Goal: Task Accomplishment & Management: Use online tool/utility

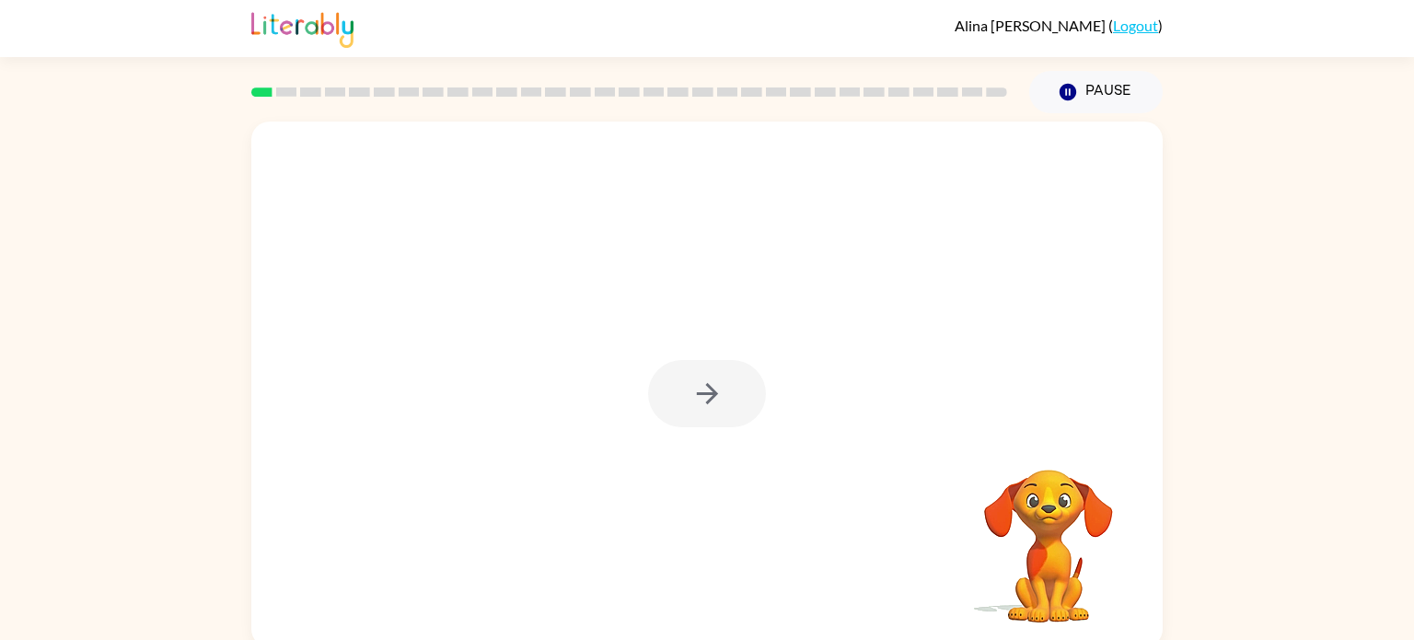
click at [703, 399] on div at bounding box center [707, 393] width 118 height 67
click at [703, 399] on icon "button" at bounding box center [707, 393] width 32 height 32
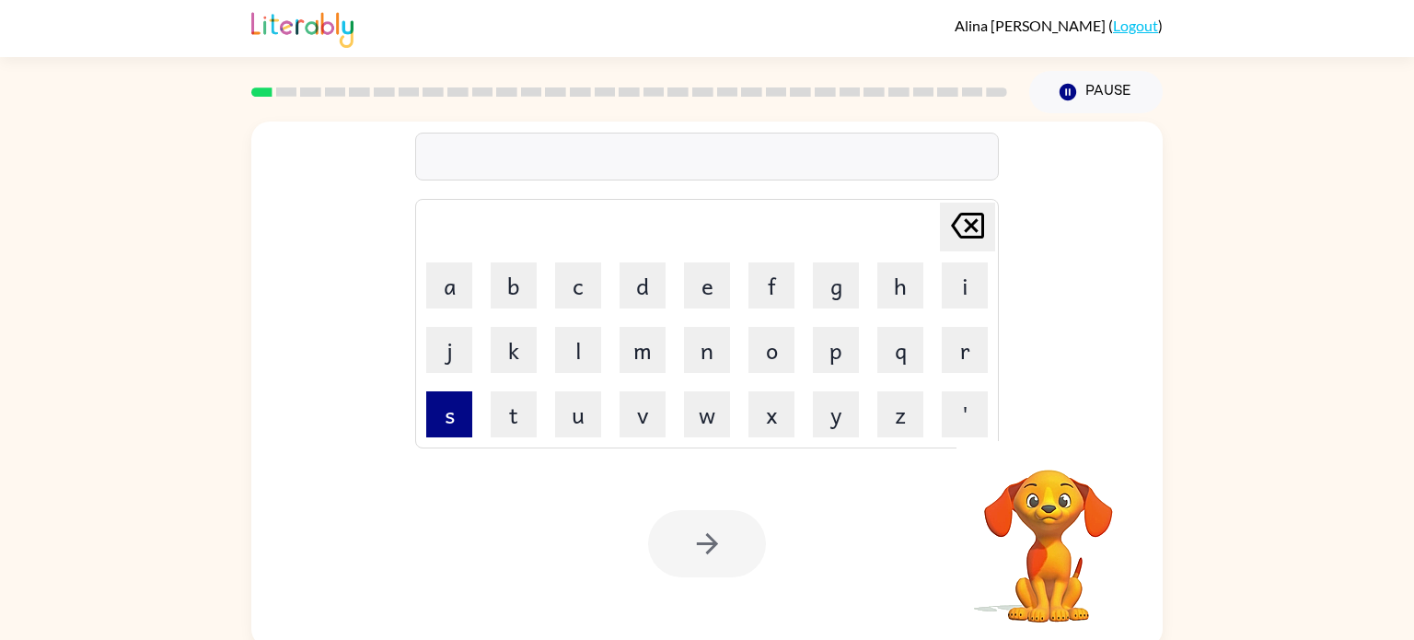
click at [459, 399] on button "s" at bounding box center [449, 414] width 46 height 46
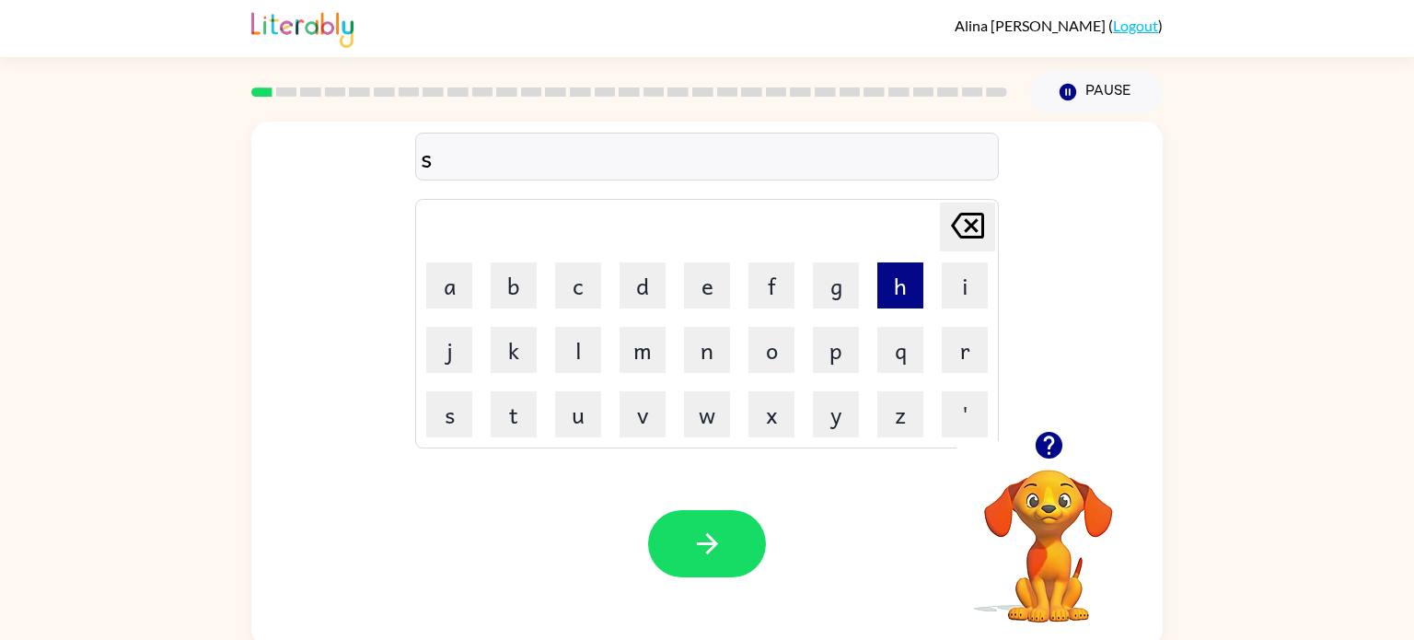
click at [898, 287] on button "h" at bounding box center [900, 285] width 46 height 46
click at [587, 426] on button "u" at bounding box center [578, 414] width 46 height 46
click at [458, 406] on button "s" at bounding box center [449, 414] width 46 height 46
click at [903, 297] on button "h" at bounding box center [900, 285] width 46 height 46
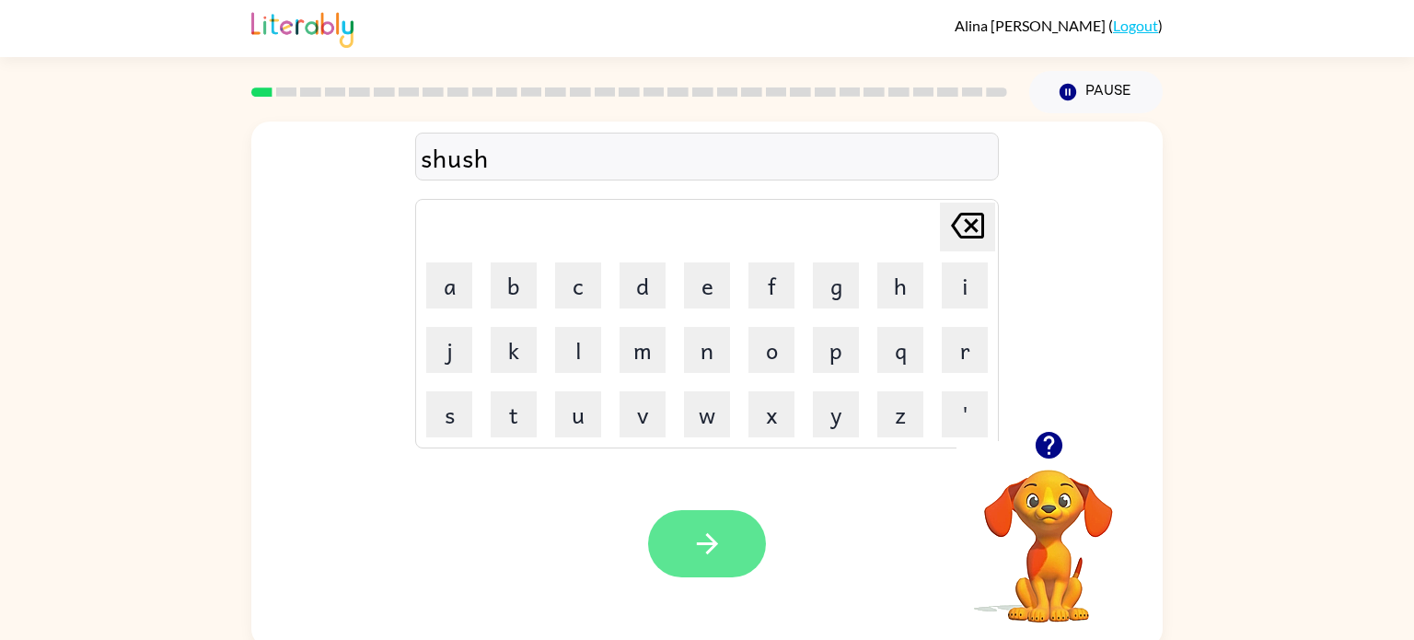
click at [688, 527] on button "button" at bounding box center [707, 543] width 118 height 67
click at [1036, 483] on video "Your browser must support playing .mp4 files to use Literably. Please try using…" at bounding box center [1048, 533] width 184 height 184
click at [1042, 434] on icon "button" at bounding box center [1048, 445] width 27 height 27
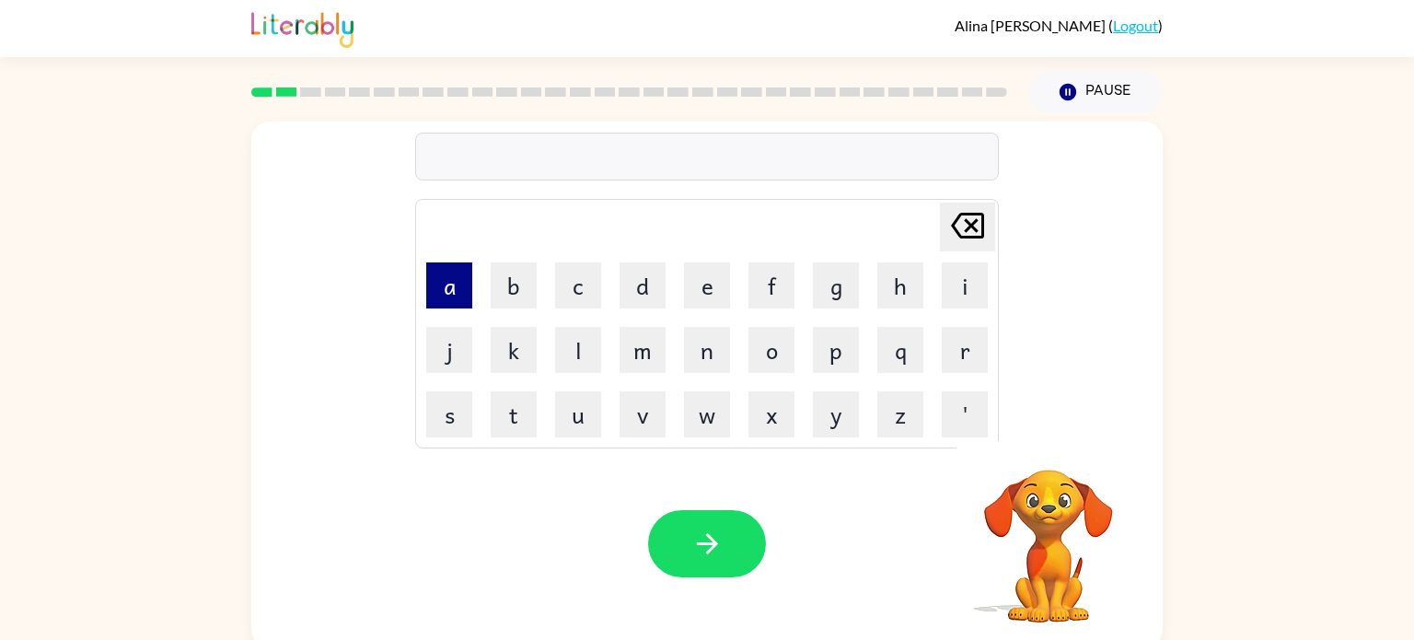
click at [447, 295] on button "a" at bounding box center [449, 285] width 46 height 46
click at [828, 343] on button "p" at bounding box center [836, 350] width 46 height 46
click at [699, 287] on button "e" at bounding box center [707, 285] width 46 height 46
click at [439, 277] on button "a" at bounding box center [449, 285] width 46 height 46
click at [968, 345] on button "r" at bounding box center [965, 350] width 46 height 46
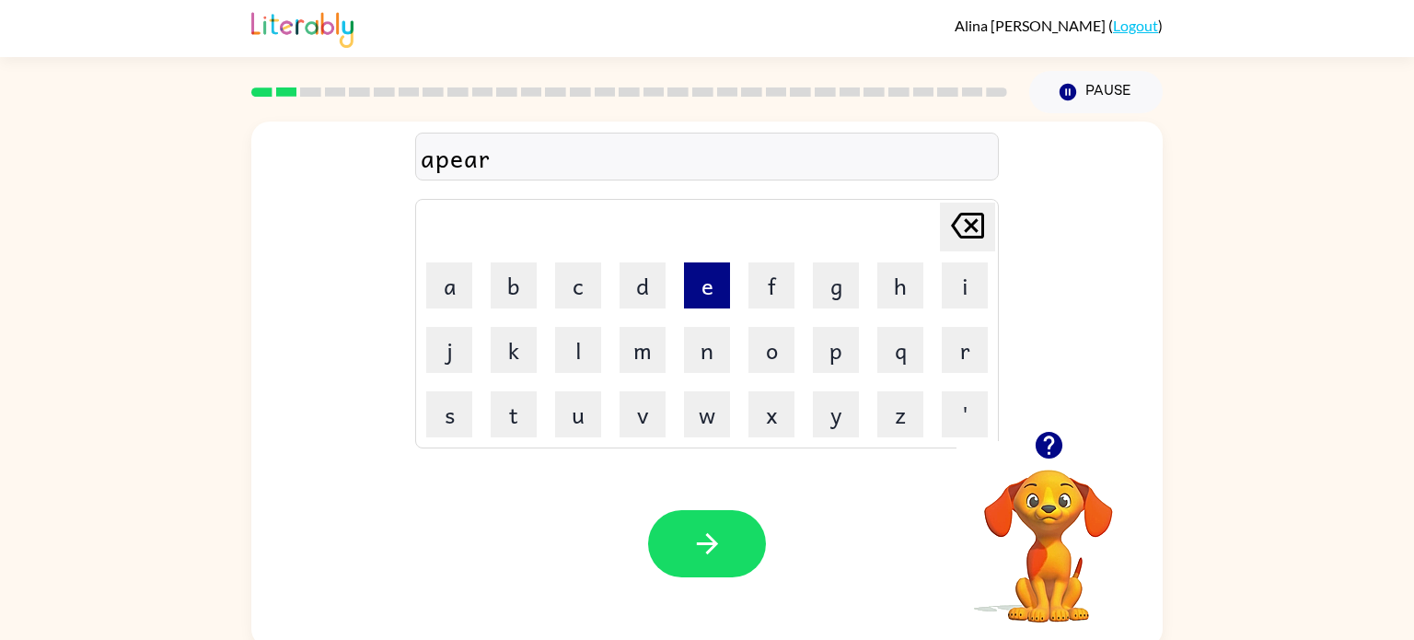
click at [697, 278] on button "e" at bounding box center [707, 285] width 46 height 46
click at [708, 353] on button "n" at bounding box center [707, 350] width 46 height 46
click at [449, 417] on button "s" at bounding box center [449, 414] width 46 height 46
click at [701, 291] on button "e" at bounding box center [707, 285] width 46 height 46
click at [442, 416] on button "s" at bounding box center [449, 414] width 46 height 46
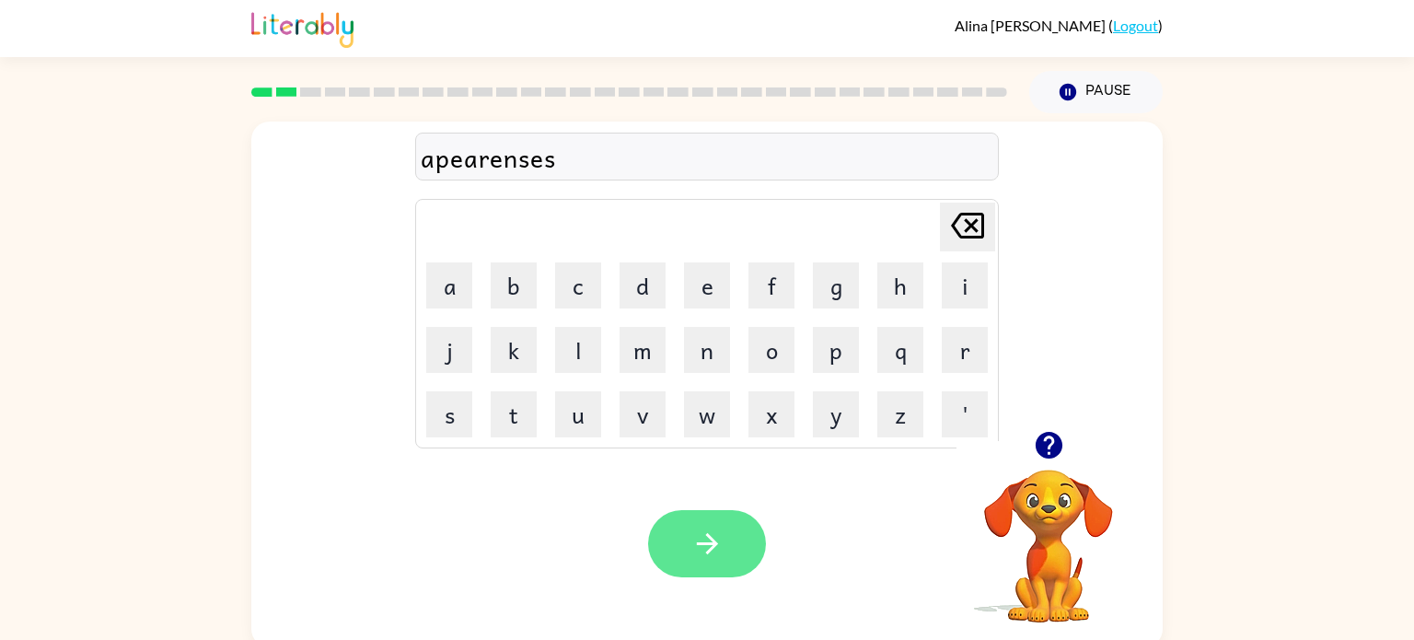
click at [715, 521] on button "button" at bounding box center [707, 543] width 118 height 67
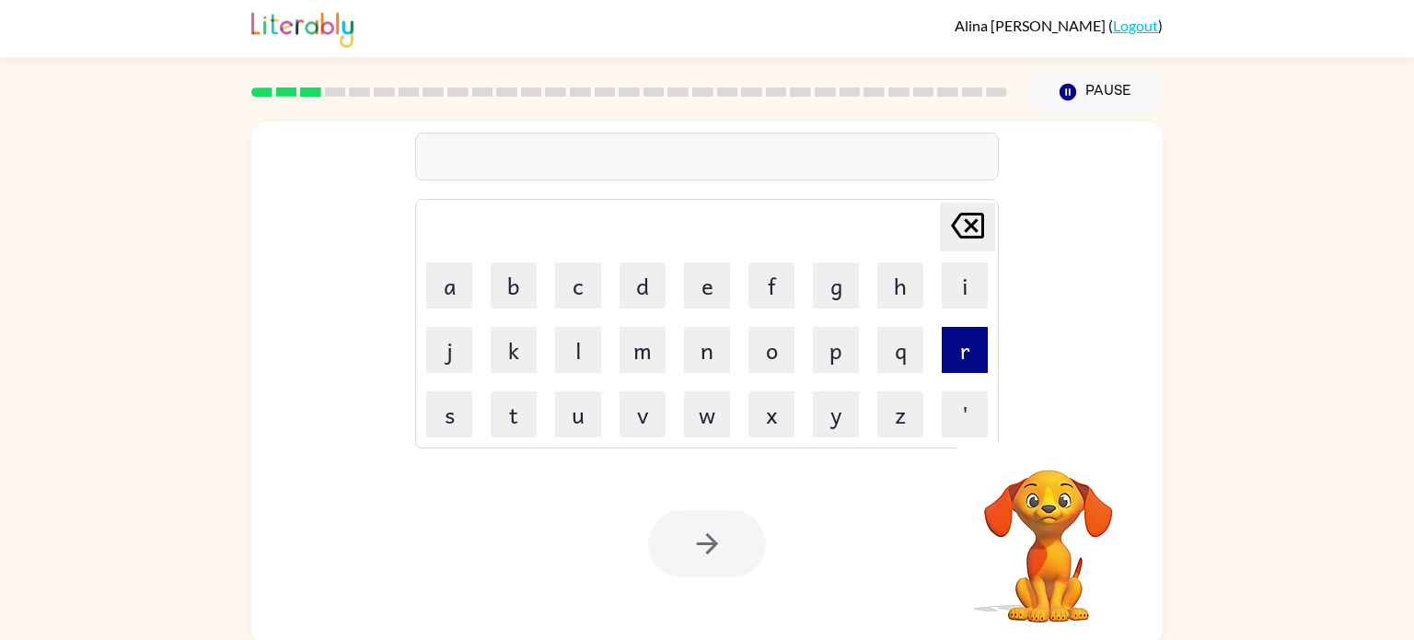
click at [948, 342] on button "r" at bounding box center [965, 350] width 46 height 46
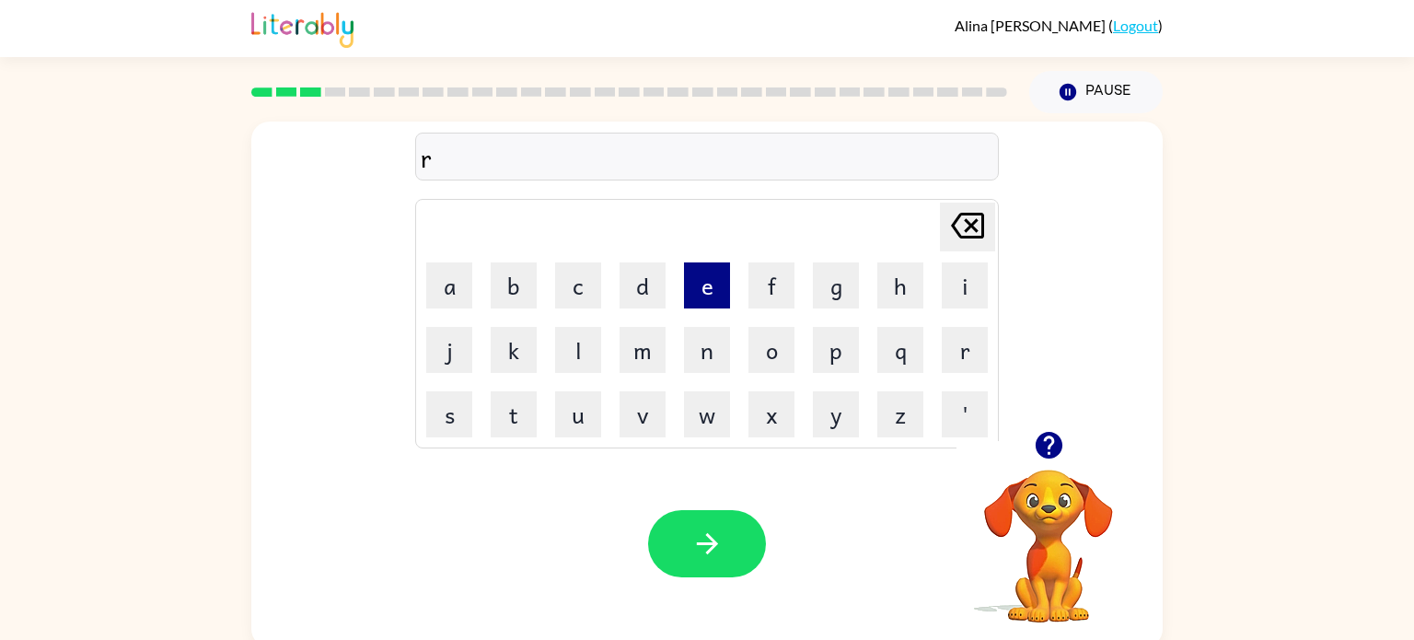
click at [712, 282] on button "e" at bounding box center [707, 285] width 46 height 46
click at [449, 270] on button "a" at bounding box center [449, 285] width 46 height 46
click at [582, 366] on button "l" at bounding box center [578, 350] width 46 height 46
click at [442, 295] on button "a" at bounding box center [449, 285] width 46 height 46
click at [515, 407] on button "t" at bounding box center [514, 414] width 46 height 46
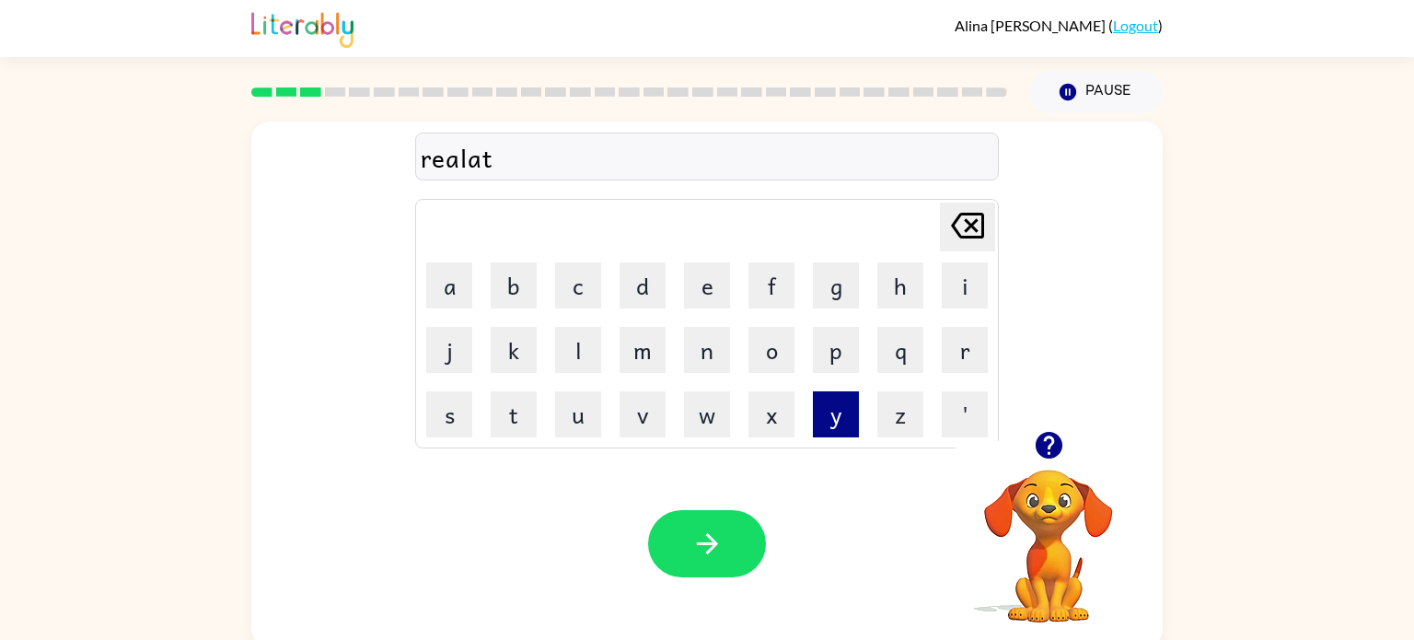
click at [832, 417] on button "y" at bounding box center [836, 414] width 46 height 46
click at [716, 539] on icon "button" at bounding box center [707, 543] width 32 height 32
click at [703, 265] on button "e" at bounding box center [707, 285] width 46 height 46
click at [586, 351] on button "l" at bounding box center [578, 350] width 46 height 46
click at [714, 288] on button "e" at bounding box center [707, 285] width 46 height 46
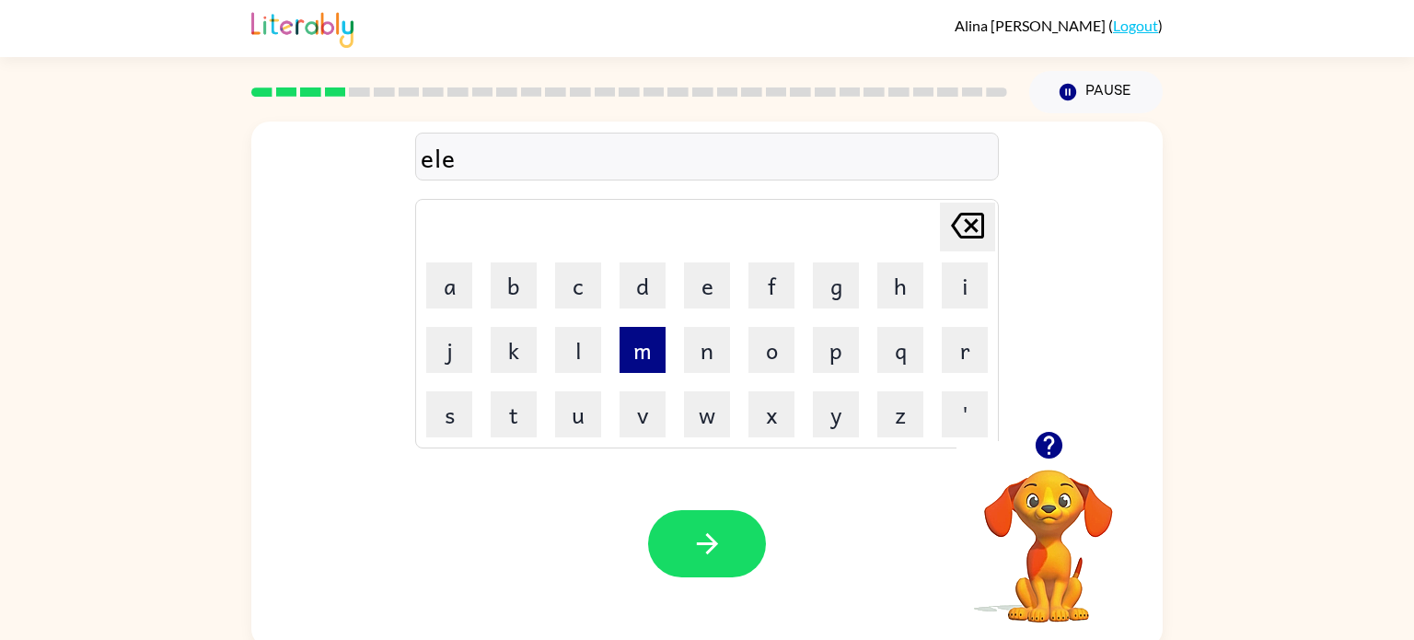
click at [648, 342] on button "m" at bounding box center [643, 350] width 46 height 46
click at [435, 279] on button "a" at bounding box center [449, 285] width 46 height 46
click at [698, 348] on button "n" at bounding box center [707, 350] width 46 height 46
click at [440, 275] on button "a" at bounding box center [449, 285] width 46 height 46
click at [523, 407] on button "t" at bounding box center [514, 414] width 46 height 46
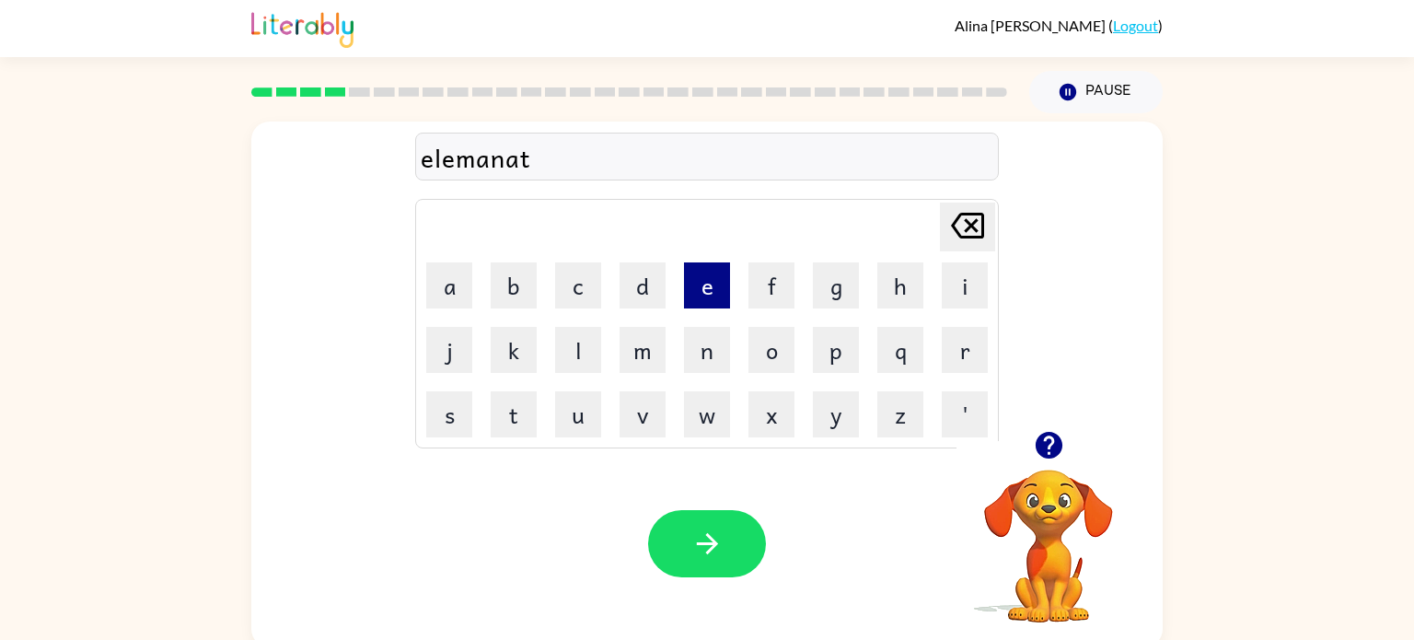
click at [707, 267] on button "e" at bounding box center [707, 285] width 46 height 46
click at [708, 528] on icon "button" at bounding box center [707, 543] width 32 height 32
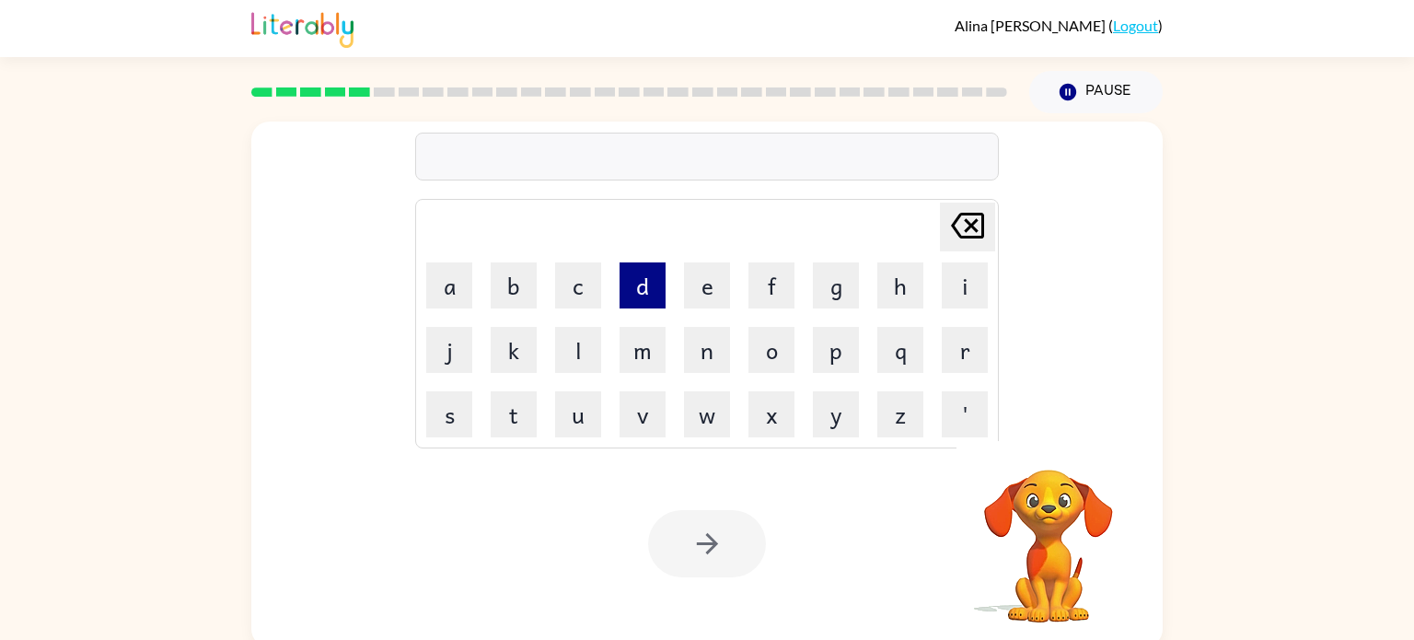
click at [632, 279] on button "d" at bounding box center [643, 285] width 46 height 46
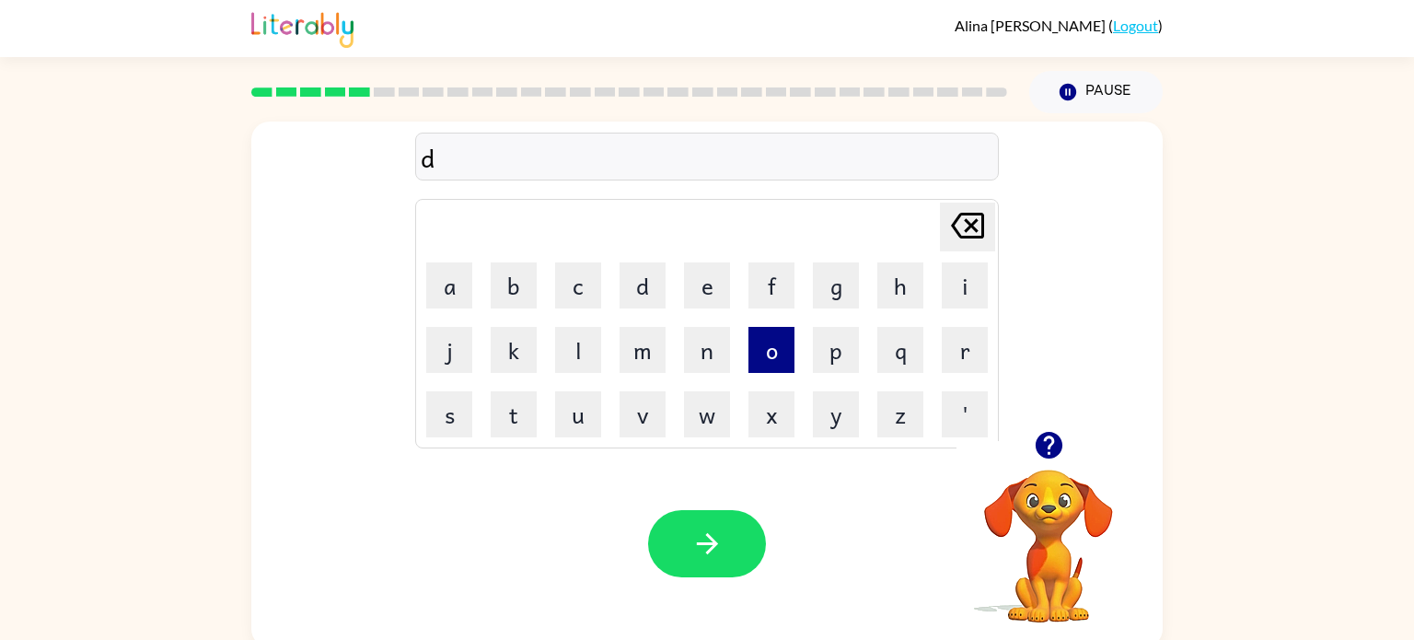
click at [766, 343] on button "o" at bounding box center [771, 350] width 46 height 46
click at [828, 342] on button "p" at bounding box center [836, 350] width 46 height 46
click at [586, 353] on button "l" at bounding box center [578, 350] width 46 height 46
click at [976, 228] on icon "[PERSON_NAME] last character input" at bounding box center [967, 225] width 44 height 44
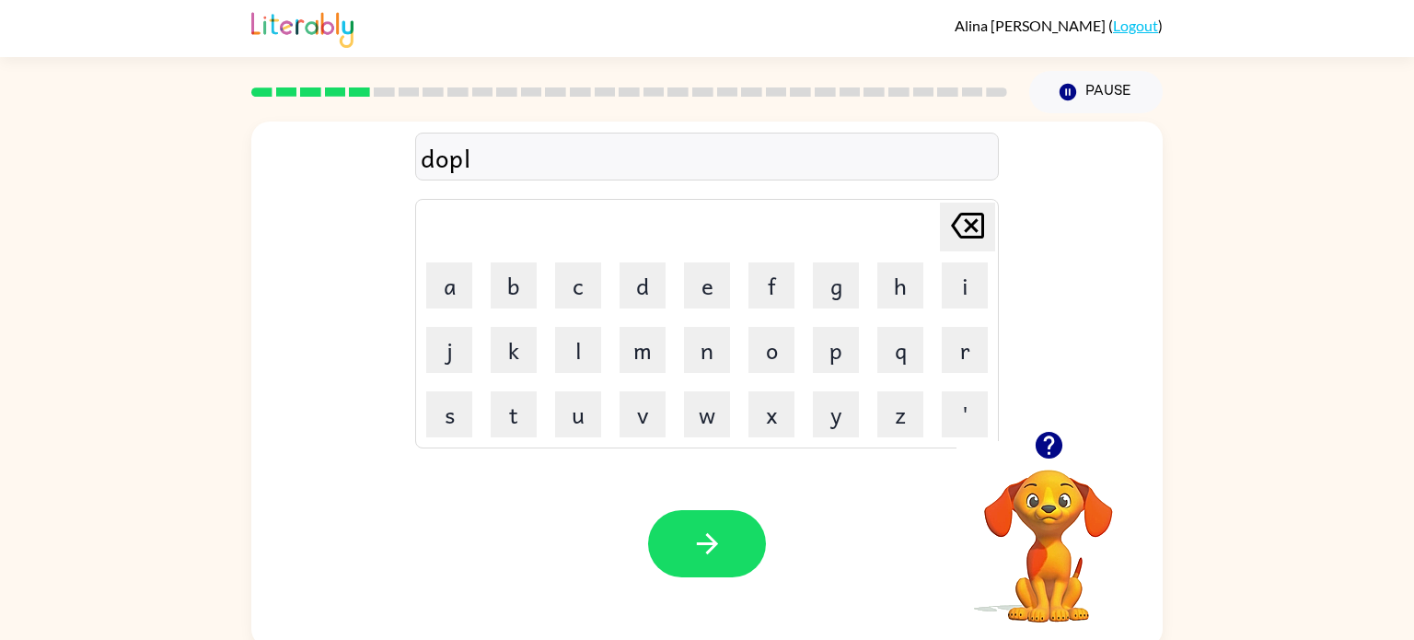
click at [947, 221] on icon "[PERSON_NAME] last character input" at bounding box center [967, 225] width 44 height 44
type button "delete"
click at [1048, 443] on icon "button" at bounding box center [1048, 445] width 27 height 27
click at [1047, 442] on icon "button" at bounding box center [1048, 445] width 27 height 27
click at [1044, 445] on icon "button" at bounding box center [1048, 445] width 27 height 27
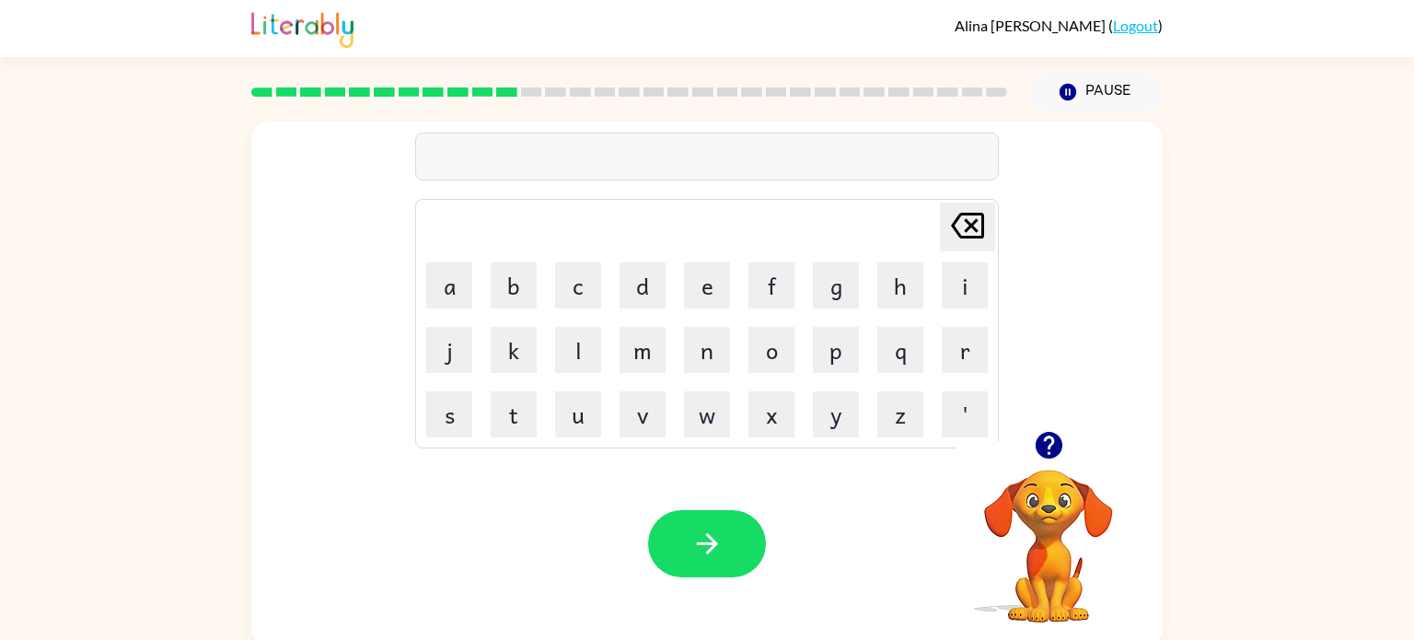
click at [1054, 442] on icon "button" at bounding box center [1048, 445] width 27 height 27
click at [1035, 463] on button "button" at bounding box center [1048, 445] width 47 height 47
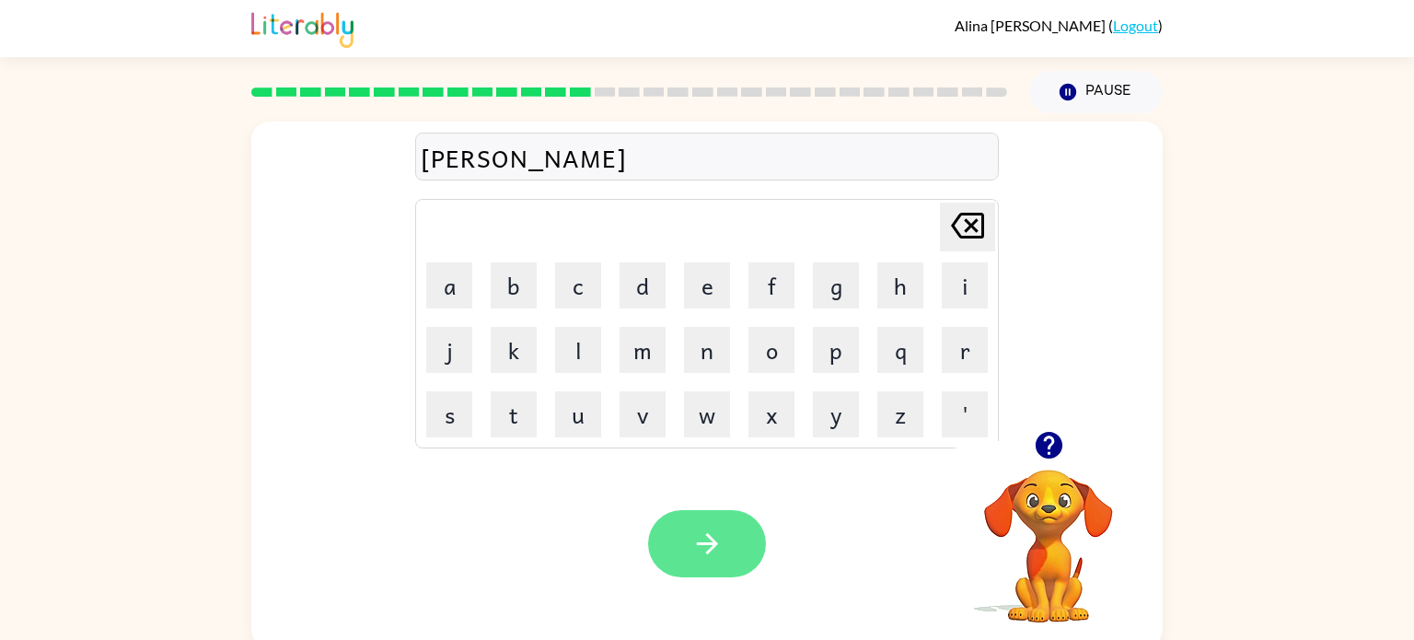
click at [709, 543] on icon "button" at bounding box center [706, 543] width 21 height 21
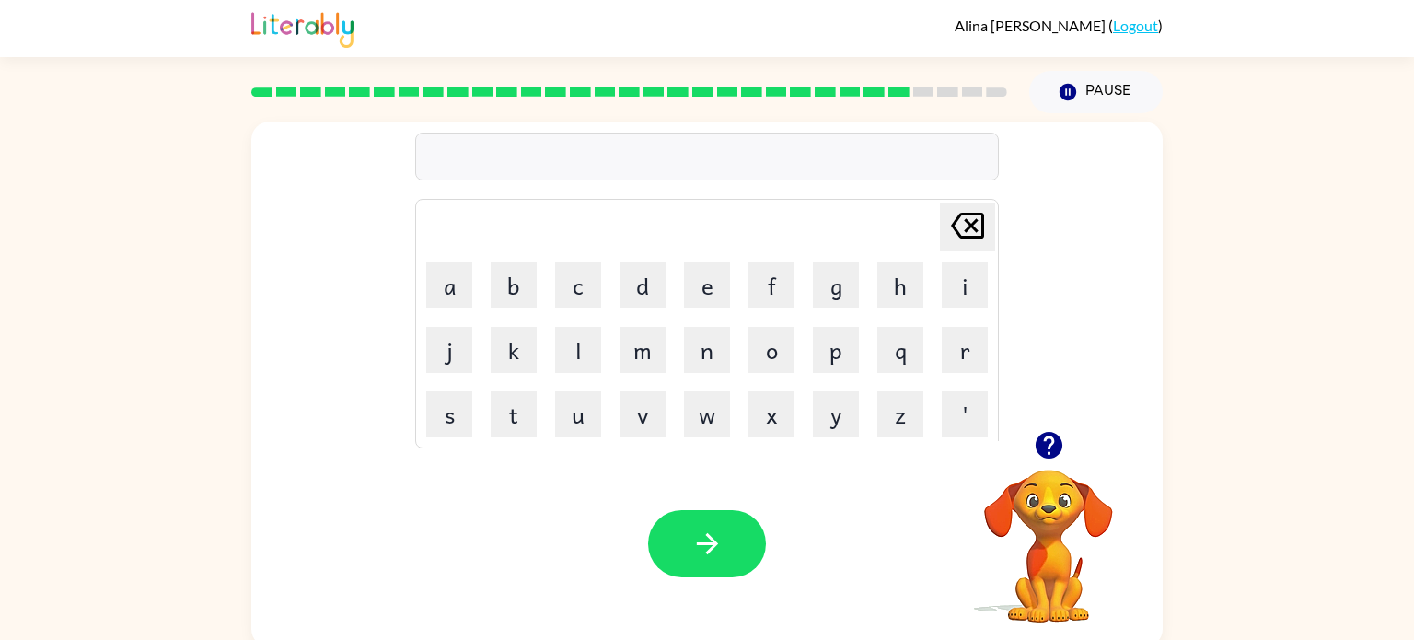
click at [1049, 469] on video "Your browser must support playing .mp4 files to use Literably. Please try using…" at bounding box center [1048, 533] width 184 height 184
click at [1052, 450] on icon "button" at bounding box center [1048, 445] width 27 height 27
